Goal: Task Accomplishment & Management: Use online tool/utility

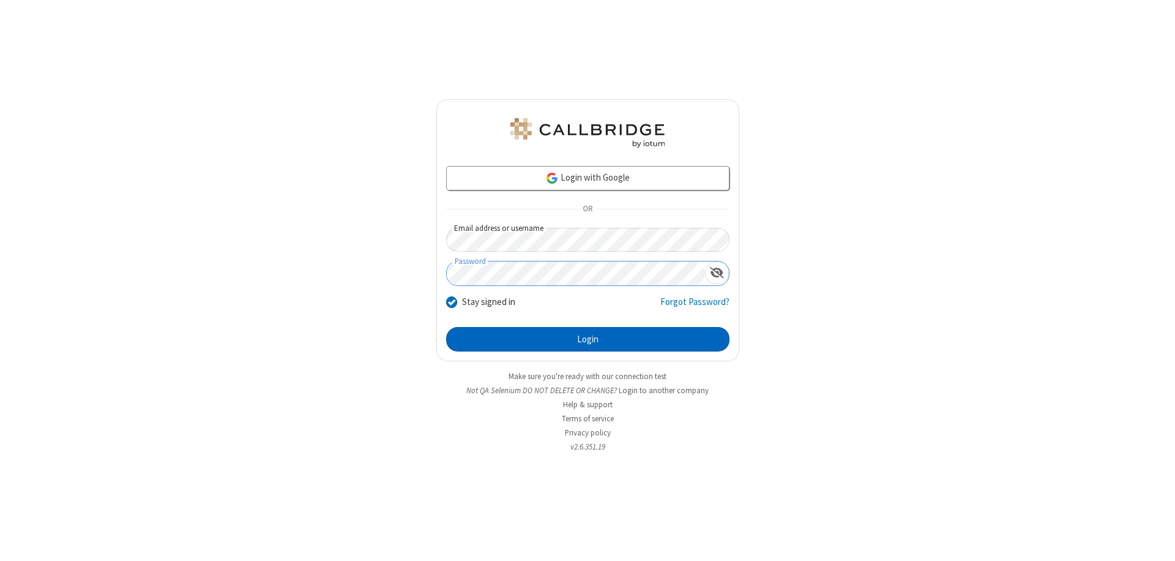
click at [588, 339] on button "Login" at bounding box center [587, 339] width 283 height 24
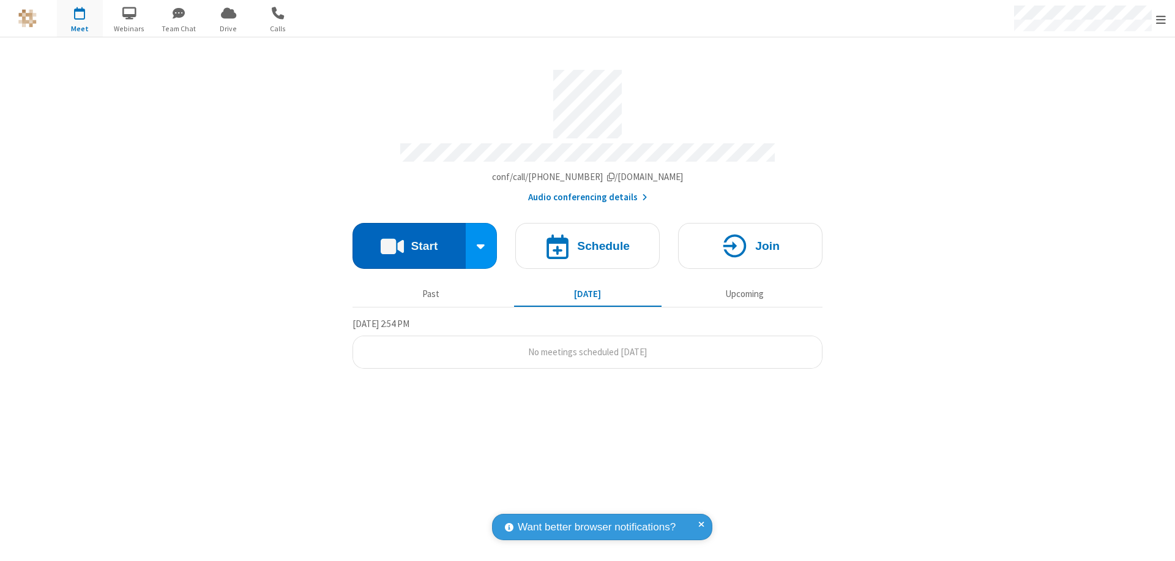
click at [409, 240] on button "Start" at bounding box center [409, 246] width 113 height 46
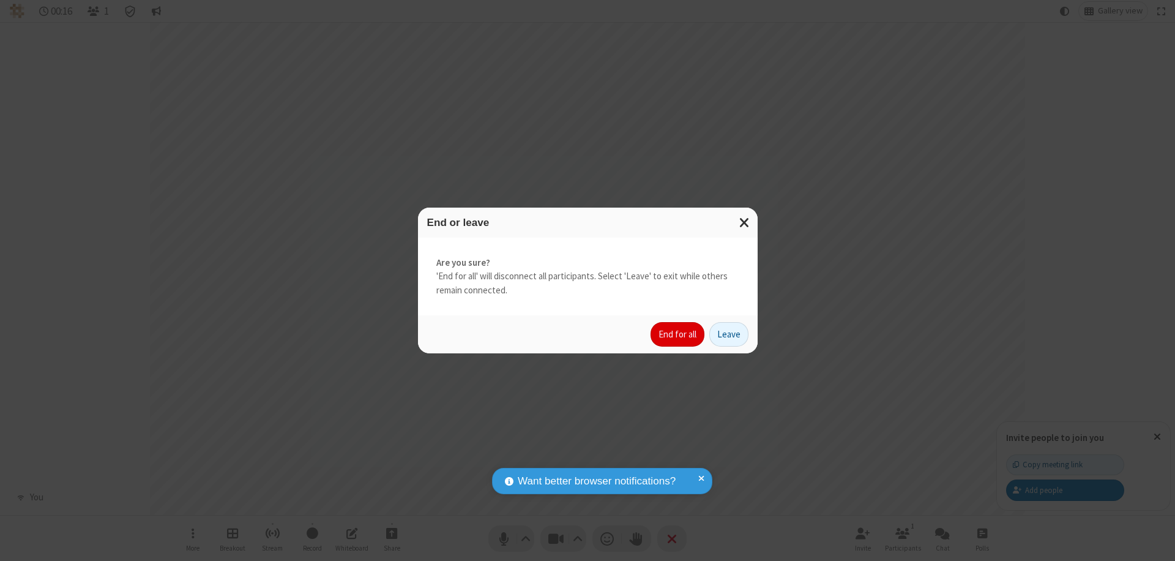
click at [678, 334] on button "End for all" at bounding box center [678, 334] width 54 height 24
